Goal: Task Accomplishment & Management: Manage account settings

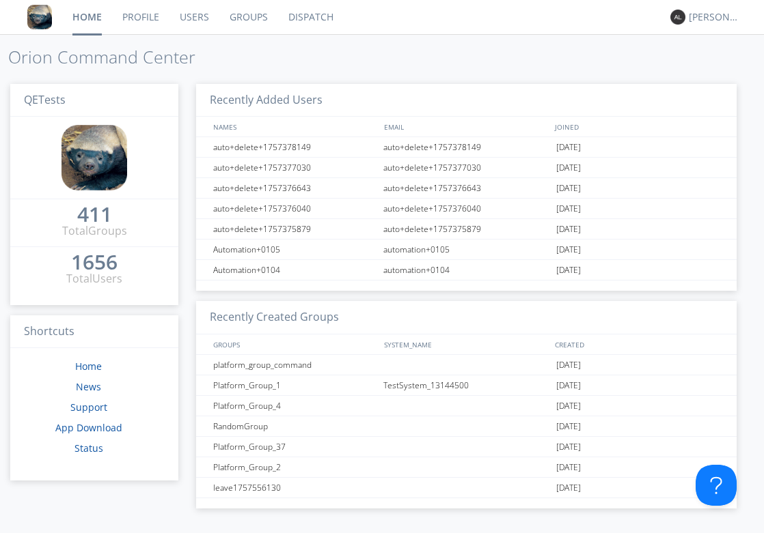
click at [201, 22] on link "Users" at bounding box center [194, 17] width 50 height 34
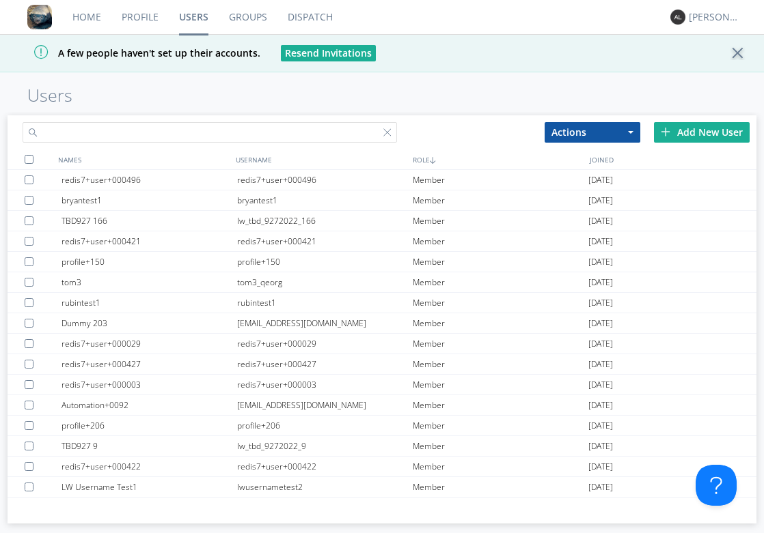
click at [206, 130] on input "text" at bounding box center [210, 132] width 374 height 20
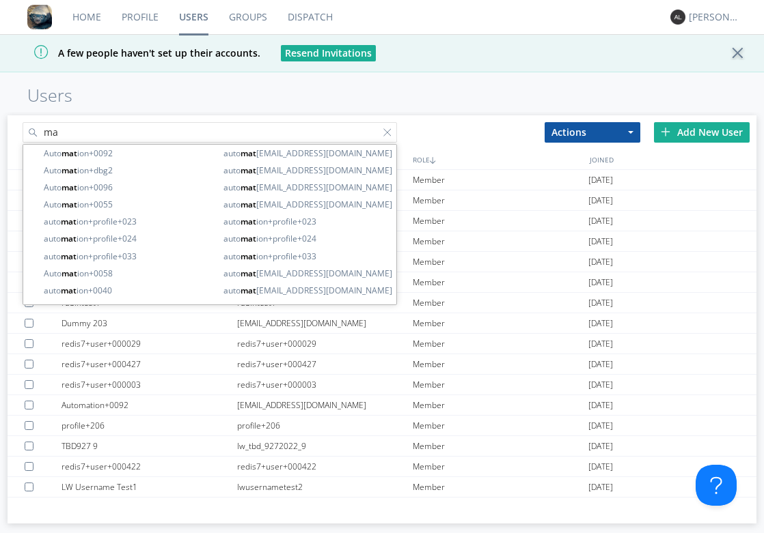
type input "m"
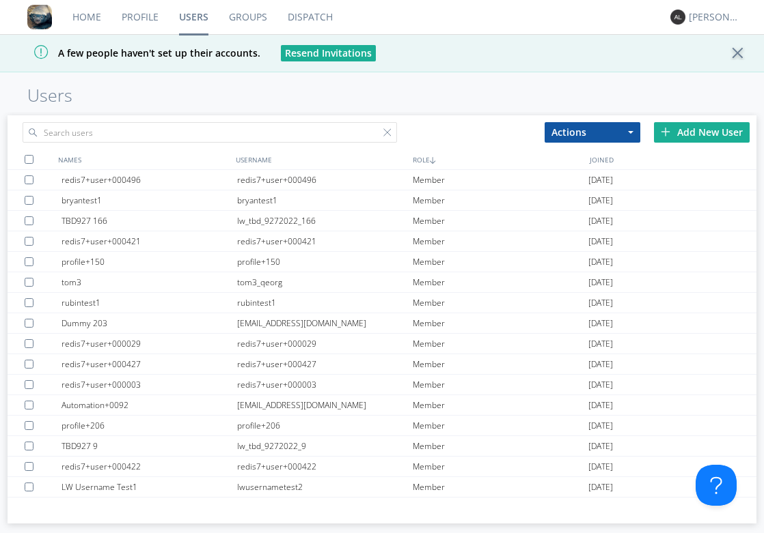
click at [81, 14] on link "Home" at bounding box center [86, 17] width 49 height 34
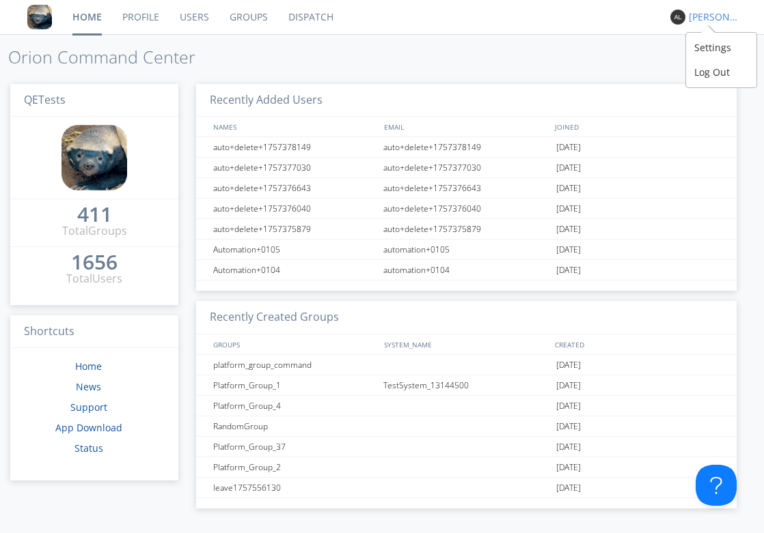
click at [706, 18] on div "Alejandro" at bounding box center [713, 17] width 51 height 14
click at [712, 72] on div "Log Out" at bounding box center [721, 72] width 70 height 25
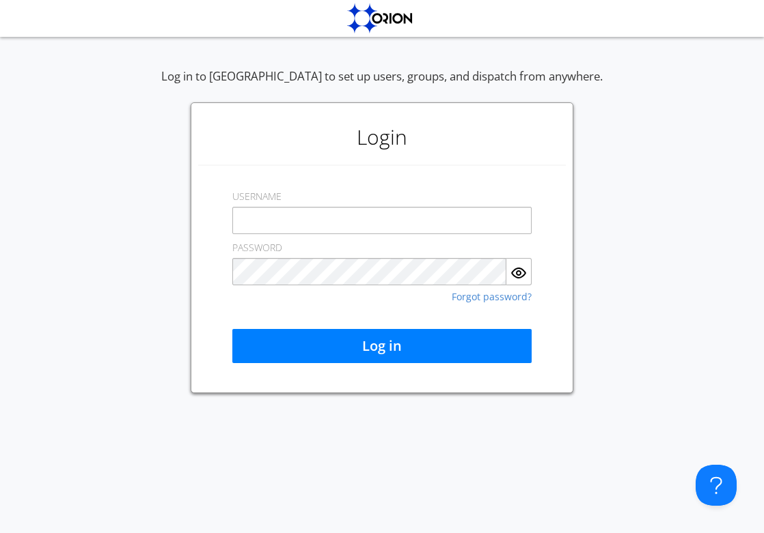
click at [384, 228] on input "text" at bounding box center [381, 220] width 299 height 27
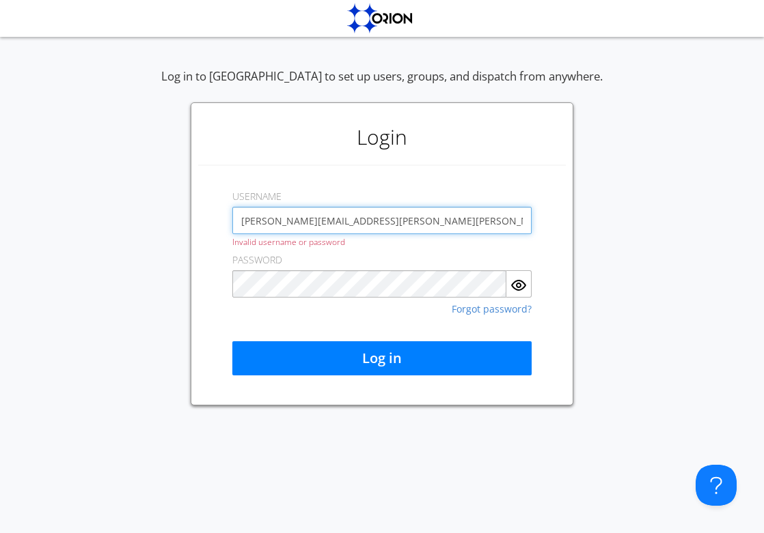
drag, startPoint x: 289, startPoint y: 221, endPoint x: 238, endPoint y: 220, distance: 50.5
click at [238, 220] on input "alex.austin+vontas@vontas.com" at bounding box center [381, 220] width 299 height 27
click at [307, 216] on input "aaustin+vontas@vontas.com" at bounding box center [381, 220] width 299 height 27
drag, startPoint x: 374, startPoint y: 221, endPoint x: 318, endPoint y: 217, distance: 56.8
click at [318, 217] on input "aaustin+vontas@vontas.com" at bounding box center [381, 220] width 299 height 27
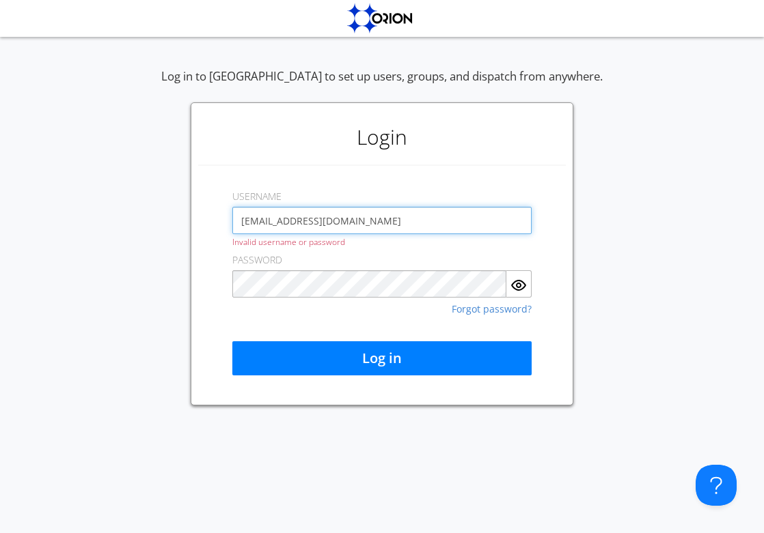
type input "[EMAIL_ADDRESS][DOMAIN_NAME]"
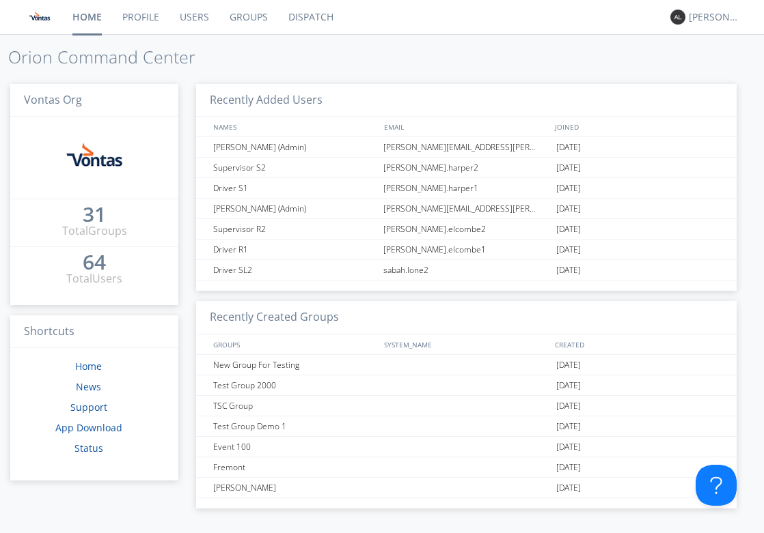
click at [95, 268] on div "64" at bounding box center [94, 262] width 23 height 14
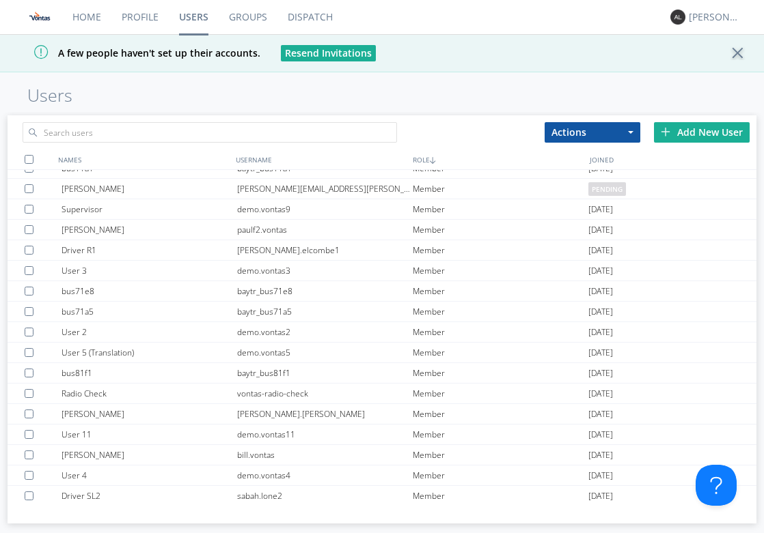
scroll to position [197, 0]
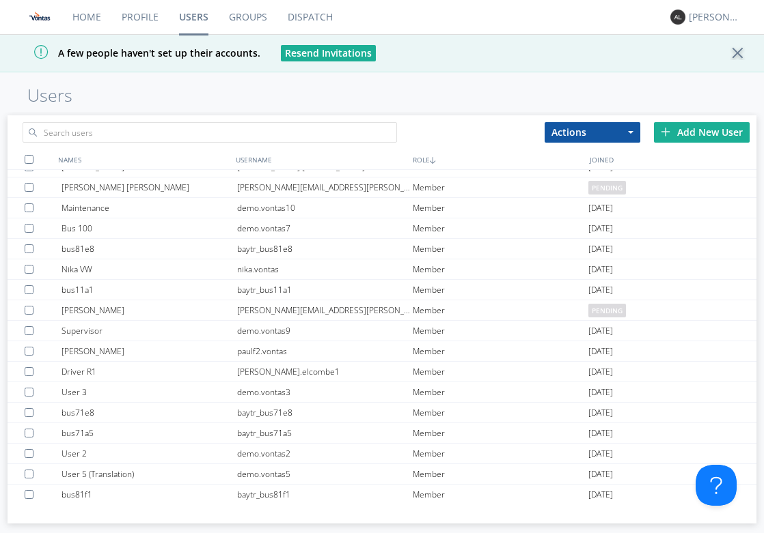
click at [701, 126] on div "Add New User" at bounding box center [702, 132] width 96 height 20
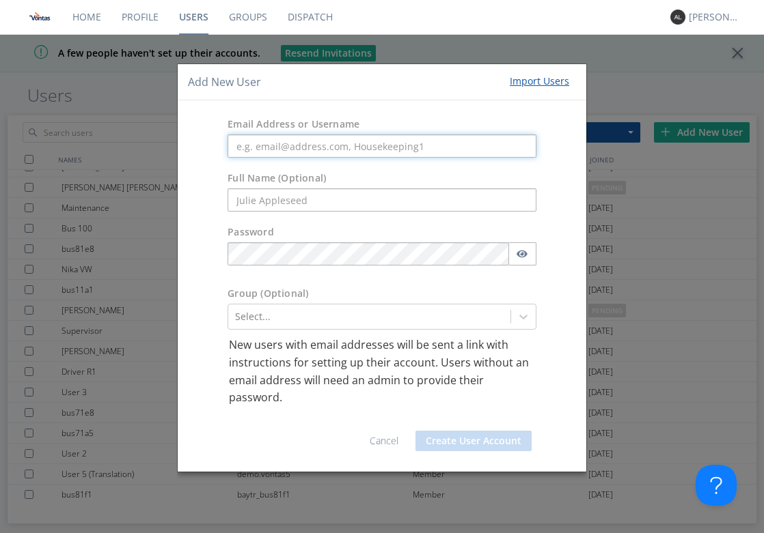
click at [370, 141] on input "text" at bounding box center [381, 146] width 309 height 23
paste input "[PERSON_NAME][EMAIL_ADDRESS][PERSON_NAME][PERSON_NAME][DOMAIN_NAME]"
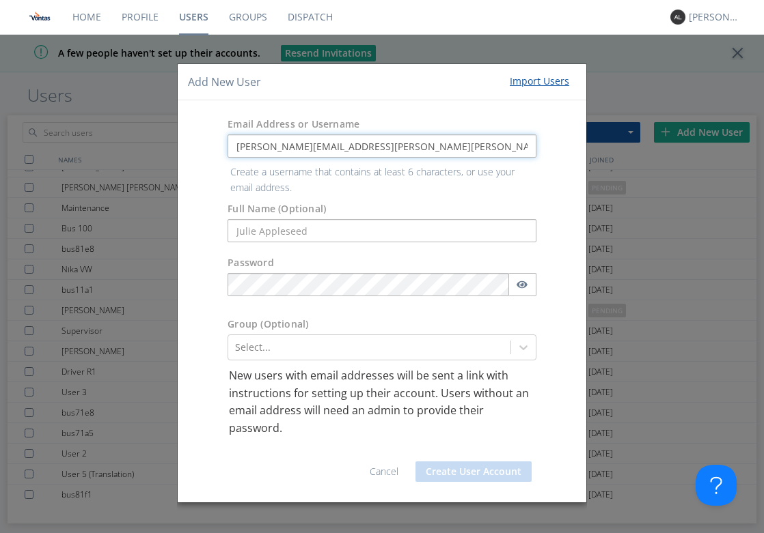
type input "[PERSON_NAME][EMAIL_ADDRESS][PERSON_NAME][PERSON_NAME][DOMAIN_NAME]"
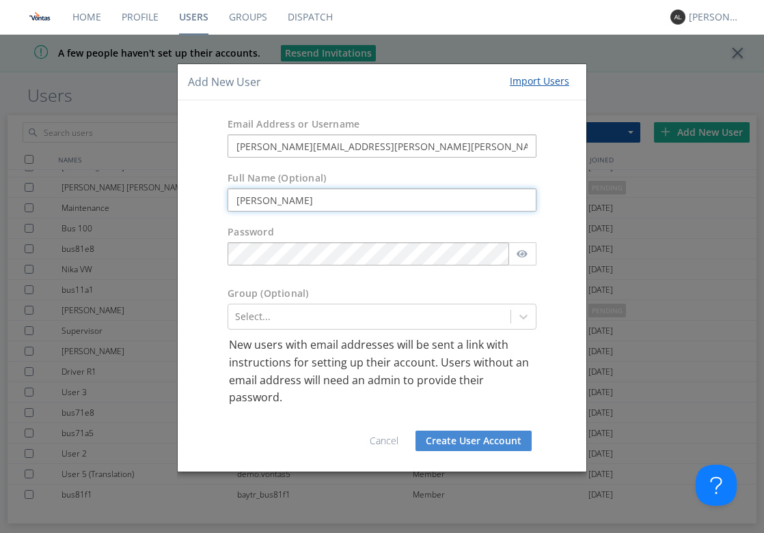
drag, startPoint x: 326, startPoint y: 200, endPoint x: 226, endPoint y: 171, distance: 104.6
click at [226, 171] on div "Full Name (Optional) Alex Austin" at bounding box center [382, 192] width 408 height 54
type input "[PERSON_NAME]"
click at [267, 281] on div "Group (Optional) Select..." at bounding box center [382, 308] width 408 height 57
click at [470, 438] on button "Create User Account" at bounding box center [473, 441] width 116 height 20
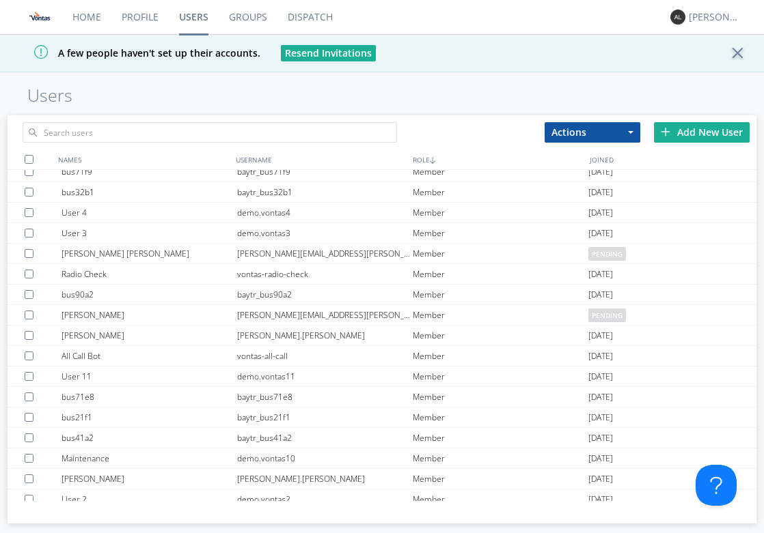
scroll to position [0, 0]
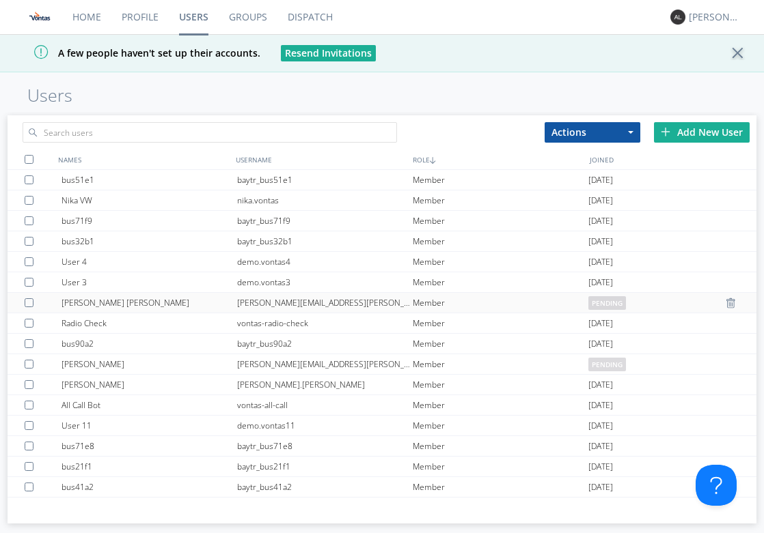
click at [365, 298] on div "[PERSON_NAME][EMAIL_ADDRESS][PERSON_NAME][DOMAIN_NAME]" at bounding box center [325, 303] width 176 height 20
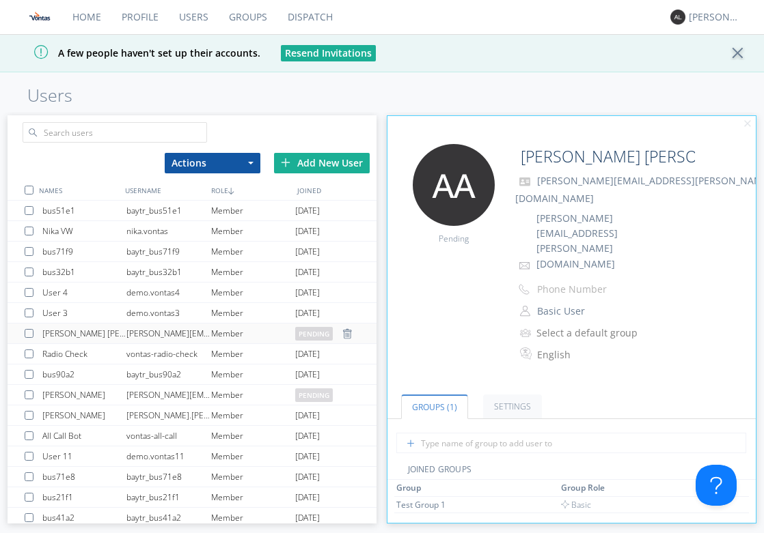
click at [26, 335] on div at bounding box center [32, 333] width 14 height 9
click at [249, 168] on button "Actions" at bounding box center [213, 163] width 96 height 20
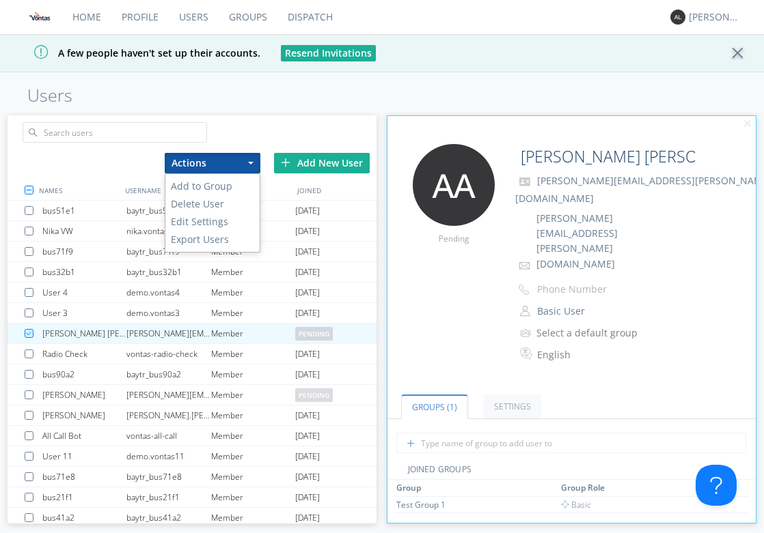
click at [402, 113] on div "Actions Add to Group Delete User Edit Settings Export Users Add New User NAMES …" at bounding box center [382, 316] width 749 height 409
click at [733, 53] on div at bounding box center [741, 53] width 24 height 14
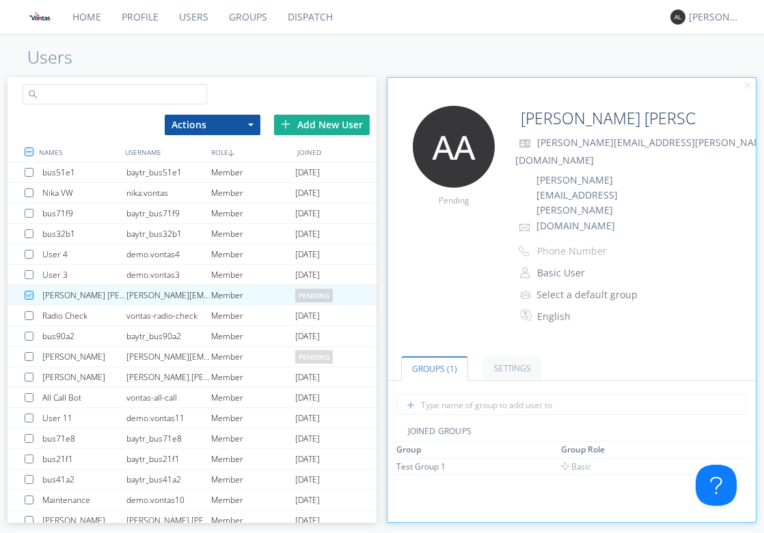
click at [181, 100] on input "text" at bounding box center [115, 94] width 184 height 20
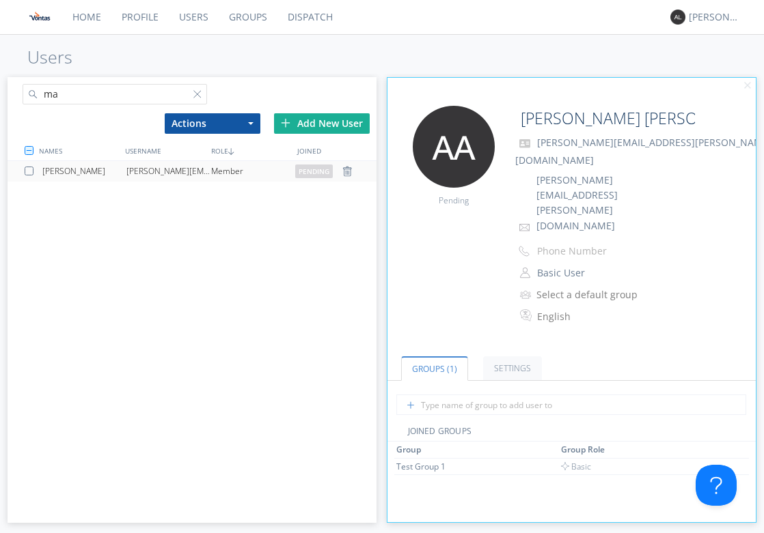
type input "ma"
click at [156, 171] on div "[PERSON_NAME][EMAIL_ADDRESS][PERSON_NAME][PERSON_NAME][DOMAIN_NAME]" at bounding box center [168, 171] width 84 height 20
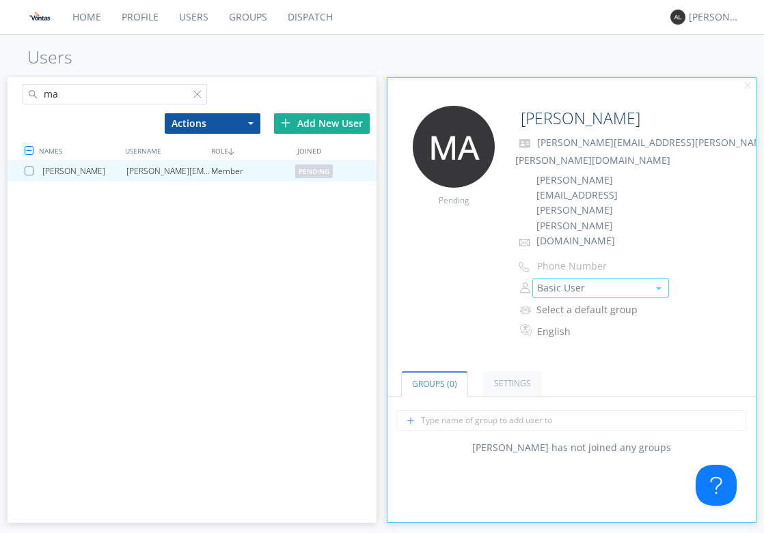
click at [556, 279] on button "Basic User" at bounding box center [600, 288] width 137 height 19
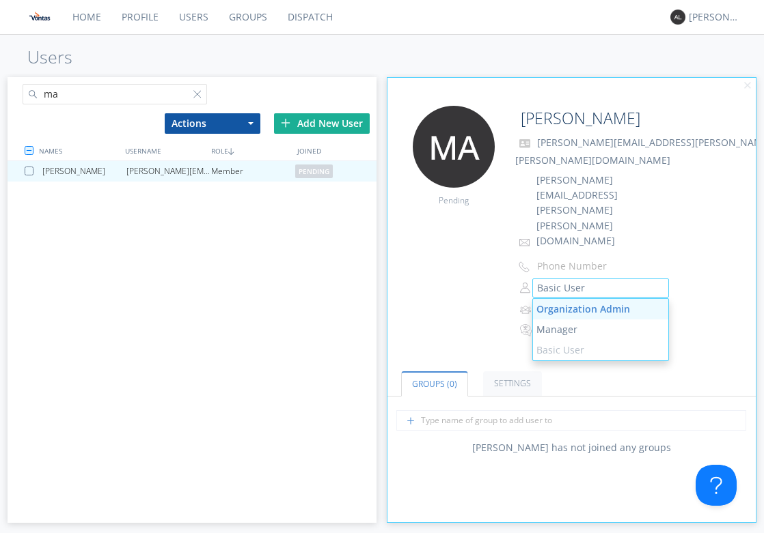
click at [557, 299] on link "Organization Admin" at bounding box center [600, 309] width 135 height 20
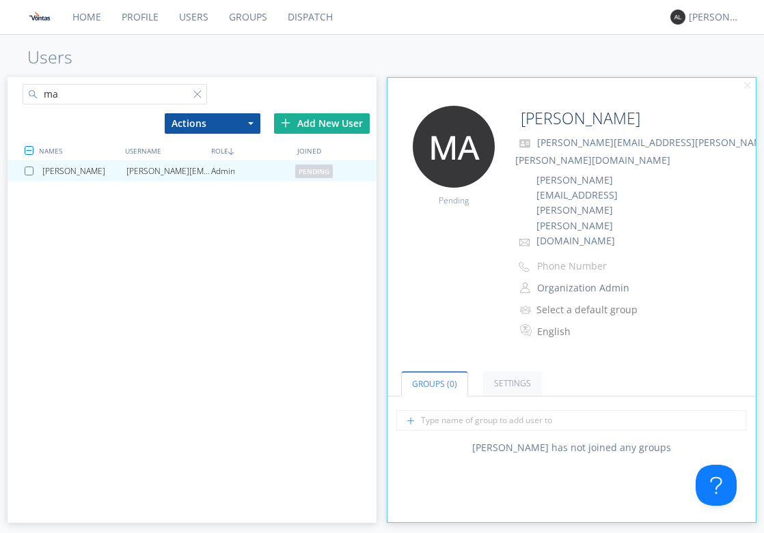
click at [424, 243] on div "Edit Avatar Pending Matthew matthew.meppelink@vontas.com matthew.meppelink@vont…" at bounding box center [571, 230] width 382 height 263
click at [343, 74] on div "ma Actions Add to Group Delete User Edit Settings Export Users Add New User NAM…" at bounding box center [382, 297] width 749 height 446
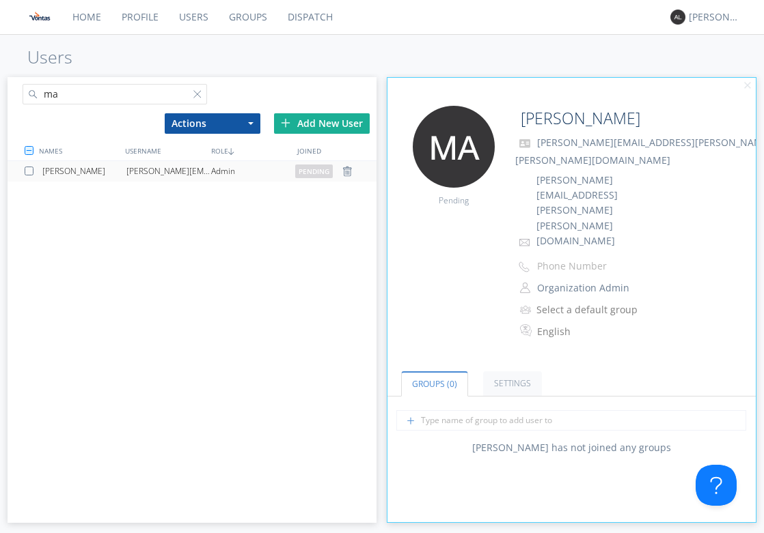
click at [167, 177] on div "[PERSON_NAME][EMAIL_ADDRESS][PERSON_NAME][PERSON_NAME][DOMAIN_NAME]" at bounding box center [168, 171] width 84 height 20
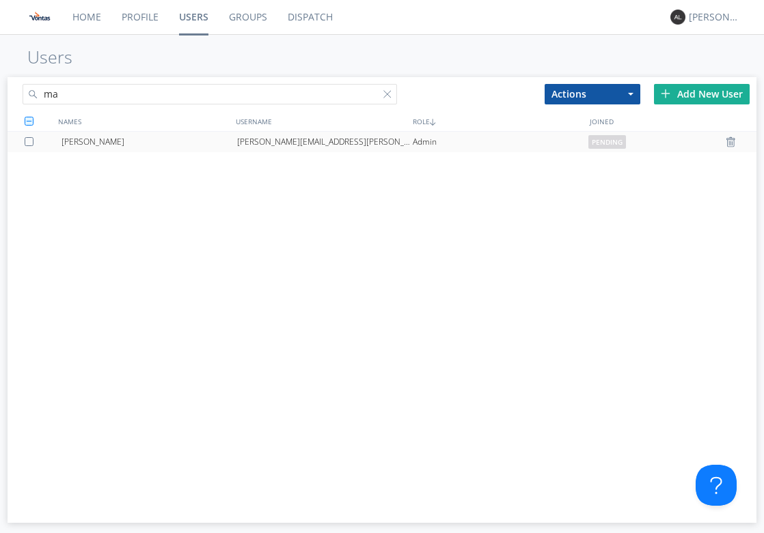
click at [167, 177] on div "[PERSON_NAME] [PERSON_NAME][EMAIL_ADDRESS][PERSON_NAME][PERSON_NAME][DOMAIN_NAM…" at bounding box center [382, 312] width 749 height 361
click at [268, 135] on div "[PERSON_NAME][EMAIL_ADDRESS][PERSON_NAME][PERSON_NAME][DOMAIN_NAME]" at bounding box center [325, 142] width 176 height 20
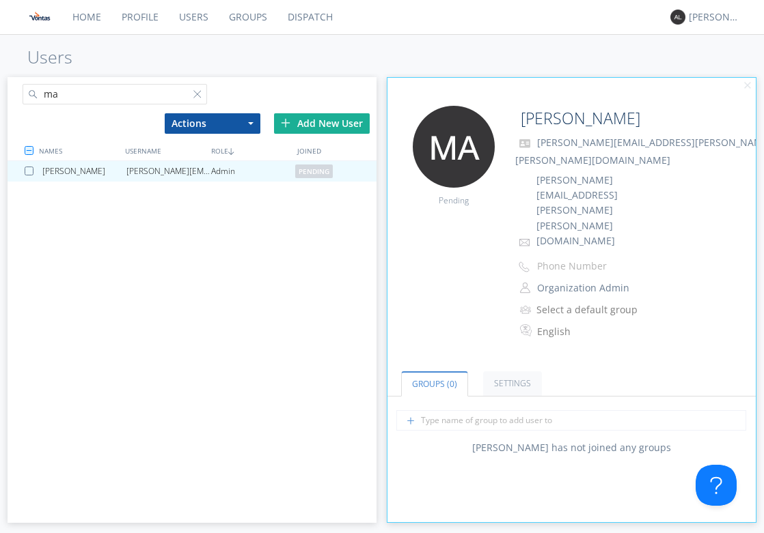
click at [269, 285] on div "[PERSON_NAME] [PERSON_NAME][EMAIL_ADDRESS][PERSON_NAME][PERSON_NAME][DOMAIN_NAM…" at bounding box center [192, 341] width 368 height 361
click at [317, 197] on div "[PERSON_NAME] [PERSON_NAME][EMAIL_ADDRESS][PERSON_NAME][PERSON_NAME][DOMAIN_NAM…" at bounding box center [192, 341] width 368 height 361
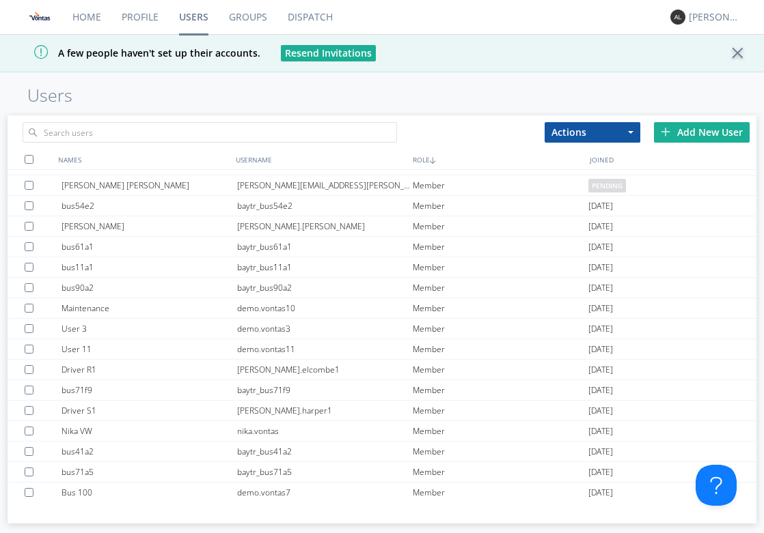
scroll to position [148, 0]
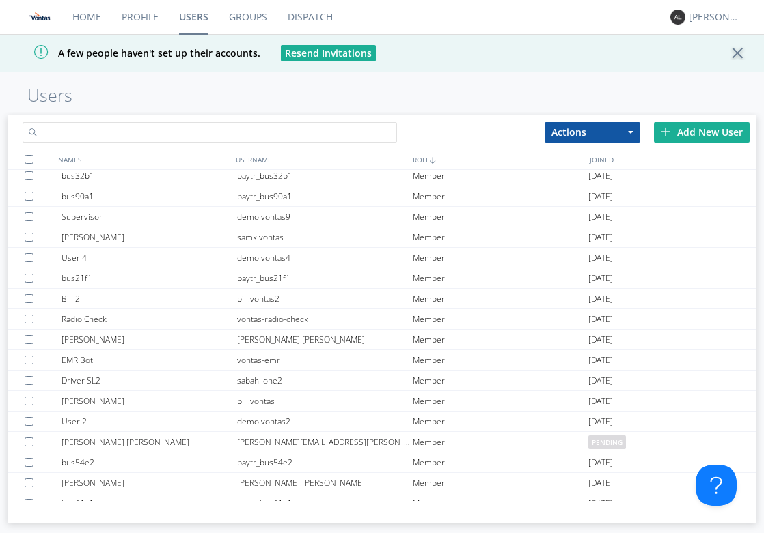
click at [236, 135] on input "text" at bounding box center [210, 132] width 374 height 20
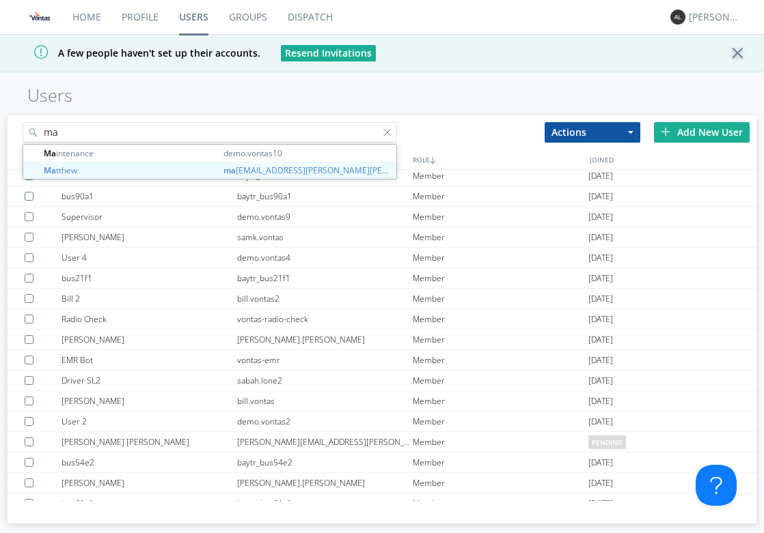
scroll to position [0, 0]
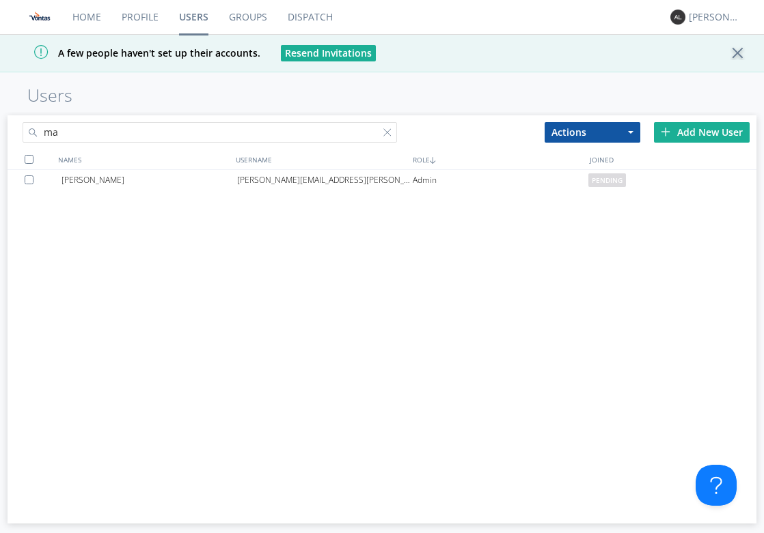
type input "ma"
click at [310, 250] on div "[PERSON_NAME] [PERSON_NAME][EMAIL_ADDRESS][PERSON_NAME][PERSON_NAME][DOMAIN_NAM…" at bounding box center [382, 335] width 749 height 331
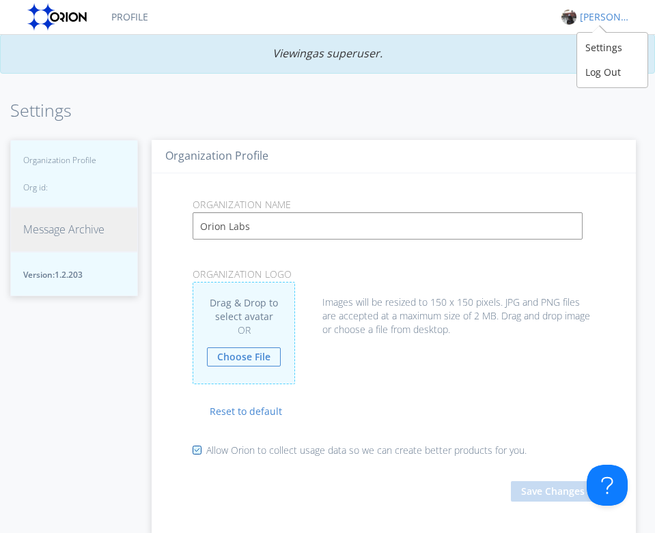
click at [614, 12] on div "Alex Austin" at bounding box center [605, 17] width 51 height 14
click at [607, 64] on div "Log Out" at bounding box center [612, 72] width 70 height 25
